Goal: Find specific page/section: Find specific page/section

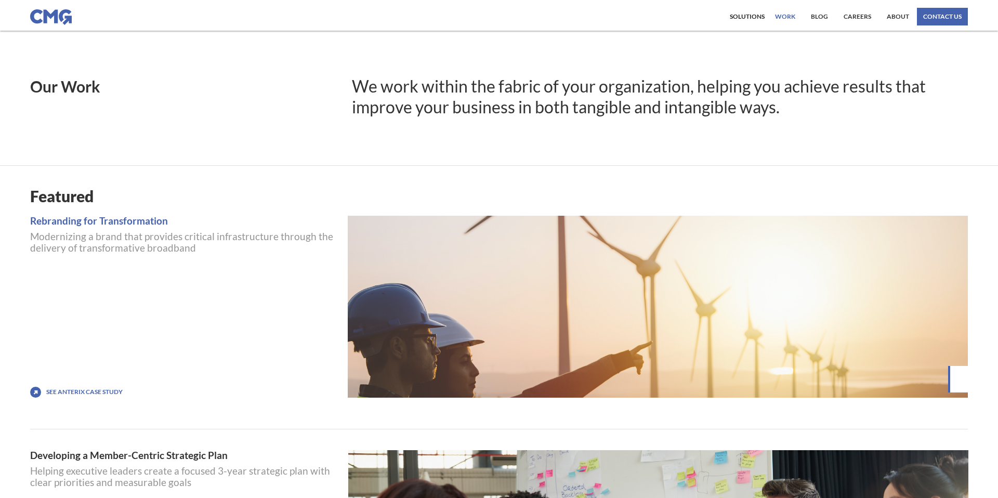
click at [787, 18] on link "work" at bounding box center [784, 17] width 25 height 18
click at [827, 15] on link "Blog" at bounding box center [819, 17] width 22 height 18
